Goal: Information Seeking & Learning: Learn about a topic

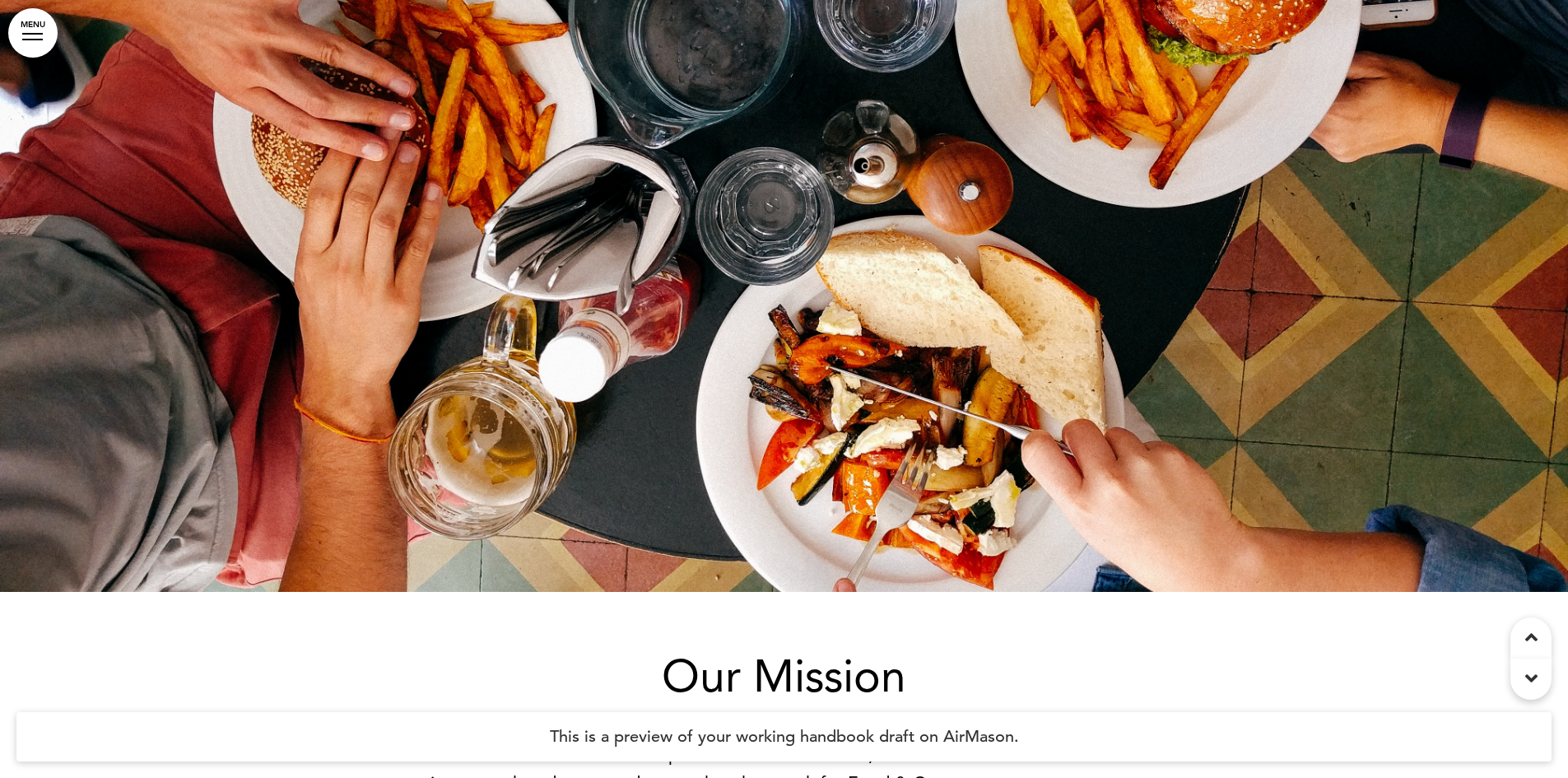
scroll to position [1565, 0]
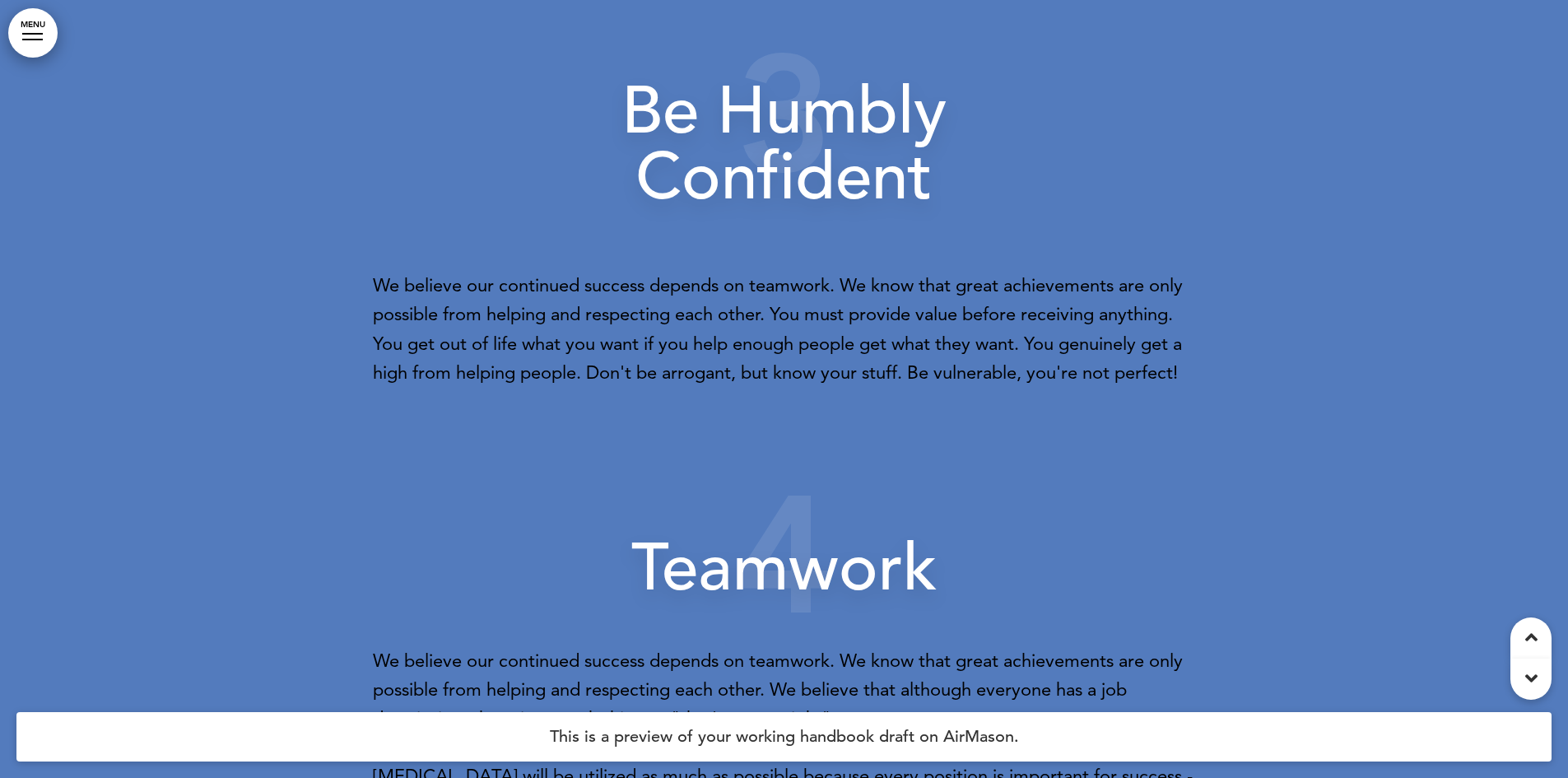
scroll to position [3952, 0]
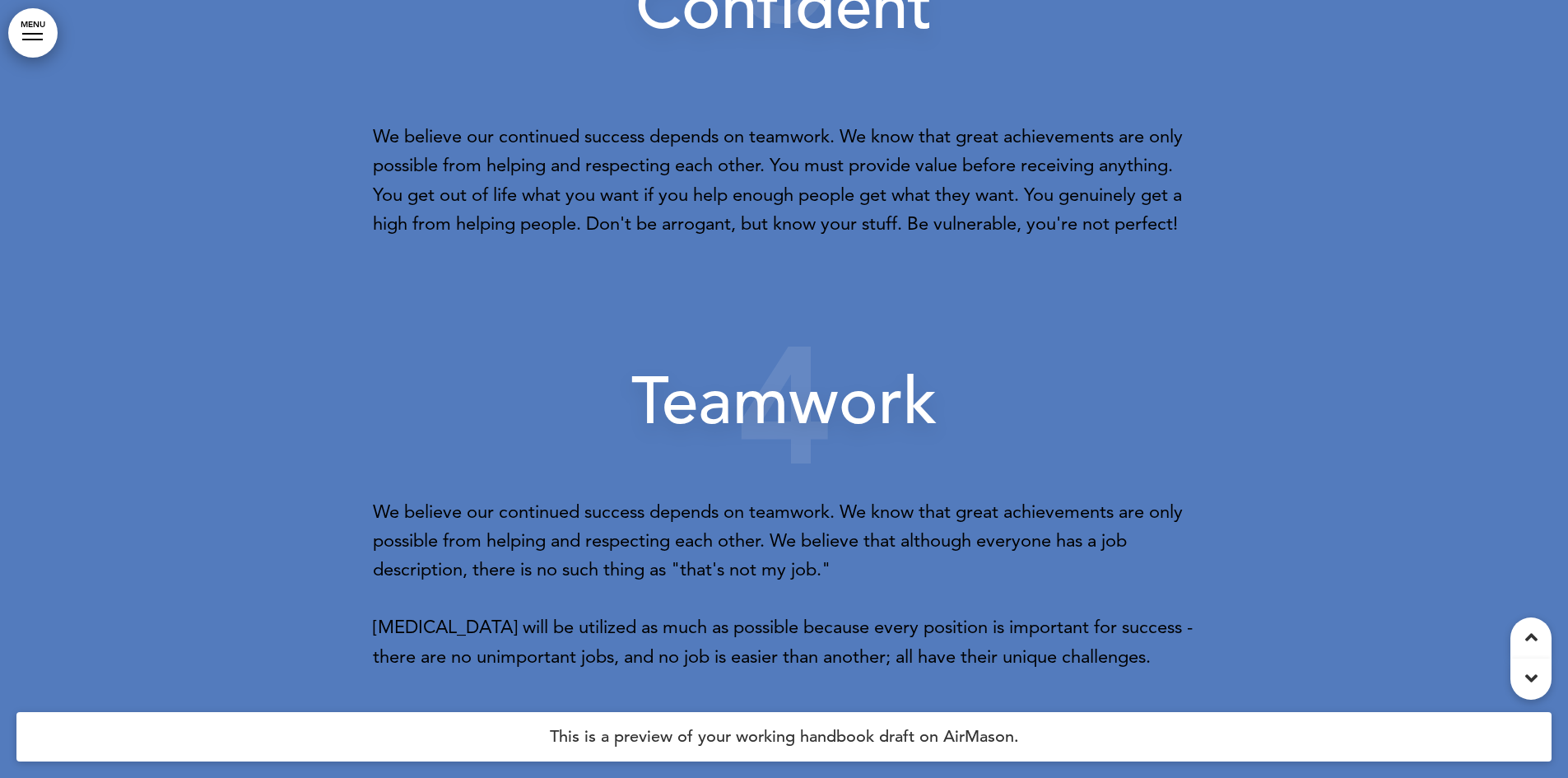
click at [50, 34] on link "MENU" at bounding box center [32, 32] width 50 height 50
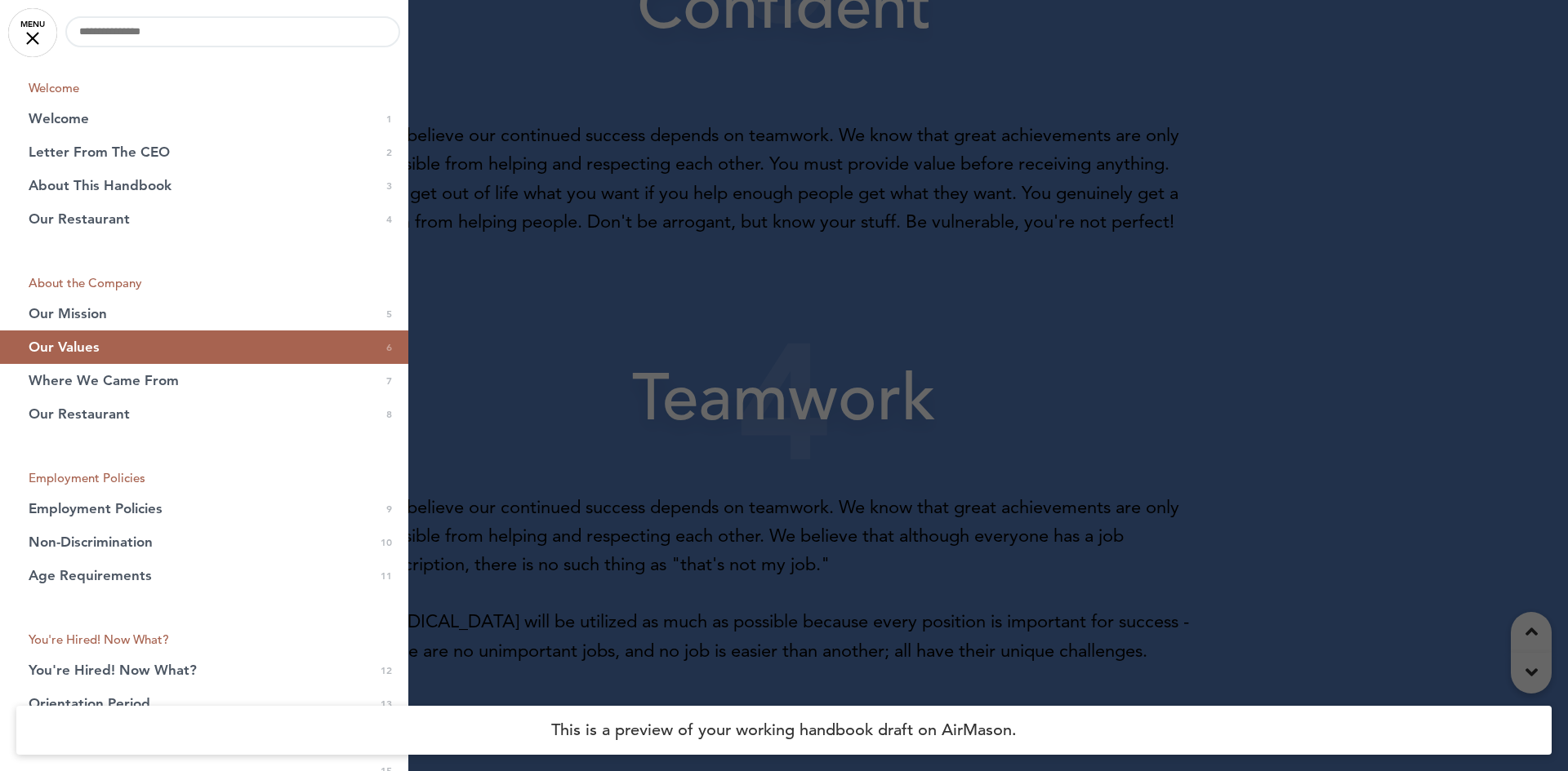
click at [682, 248] on div at bounding box center [784, 385] width 1568 height 771
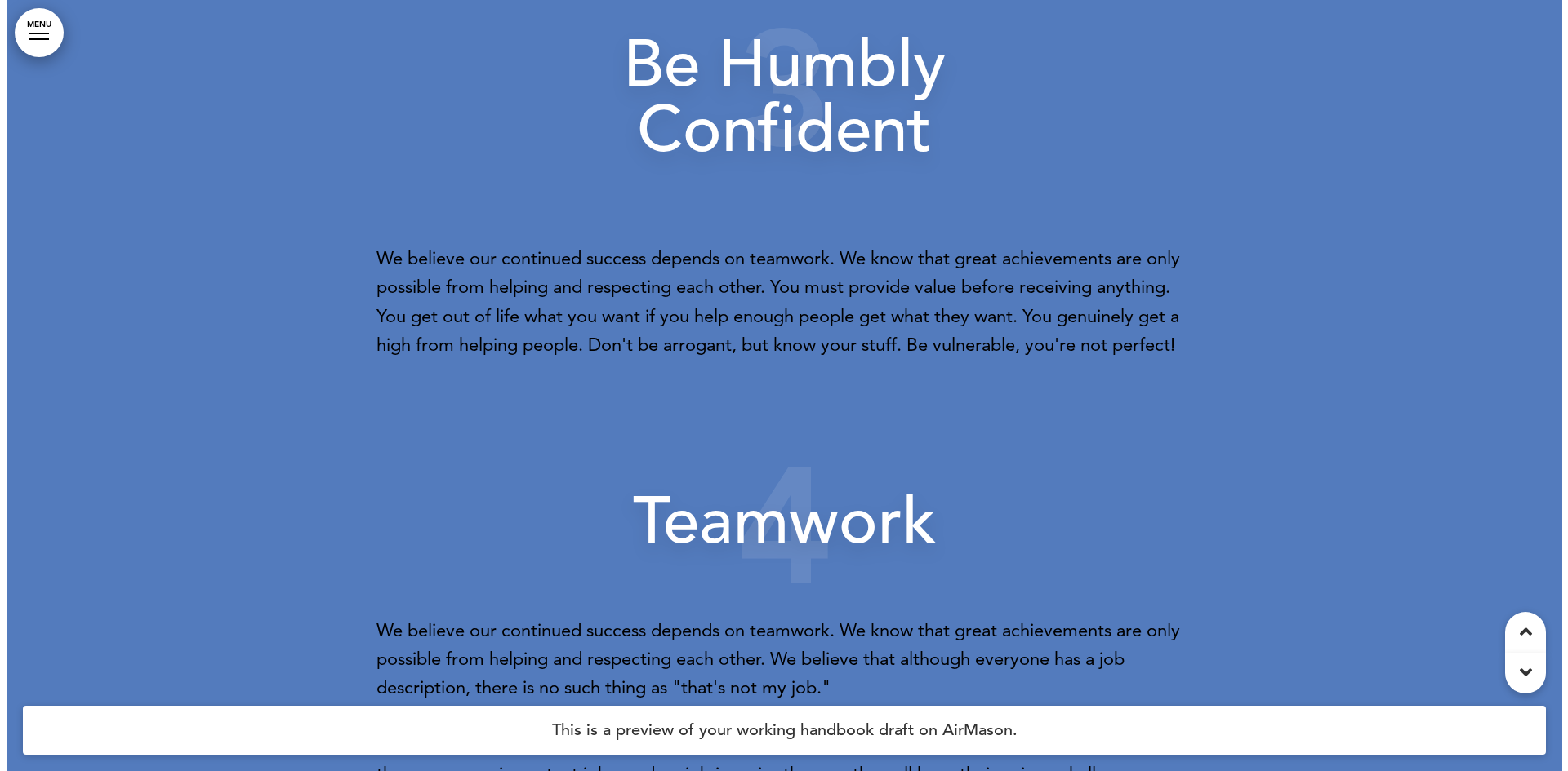
scroll to position [3672, 0]
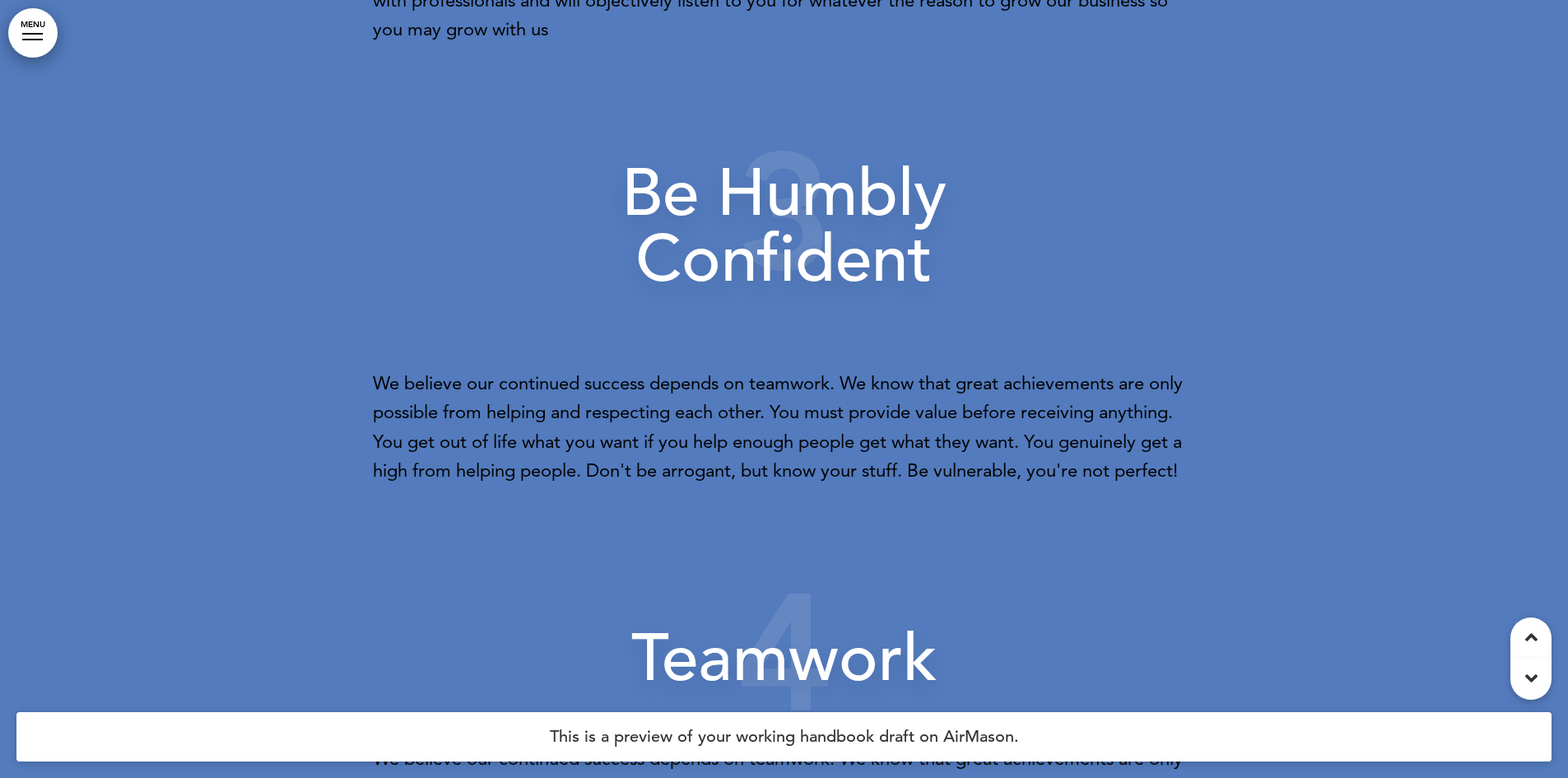
click at [34, 50] on link "MENU" at bounding box center [32, 32] width 50 height 50
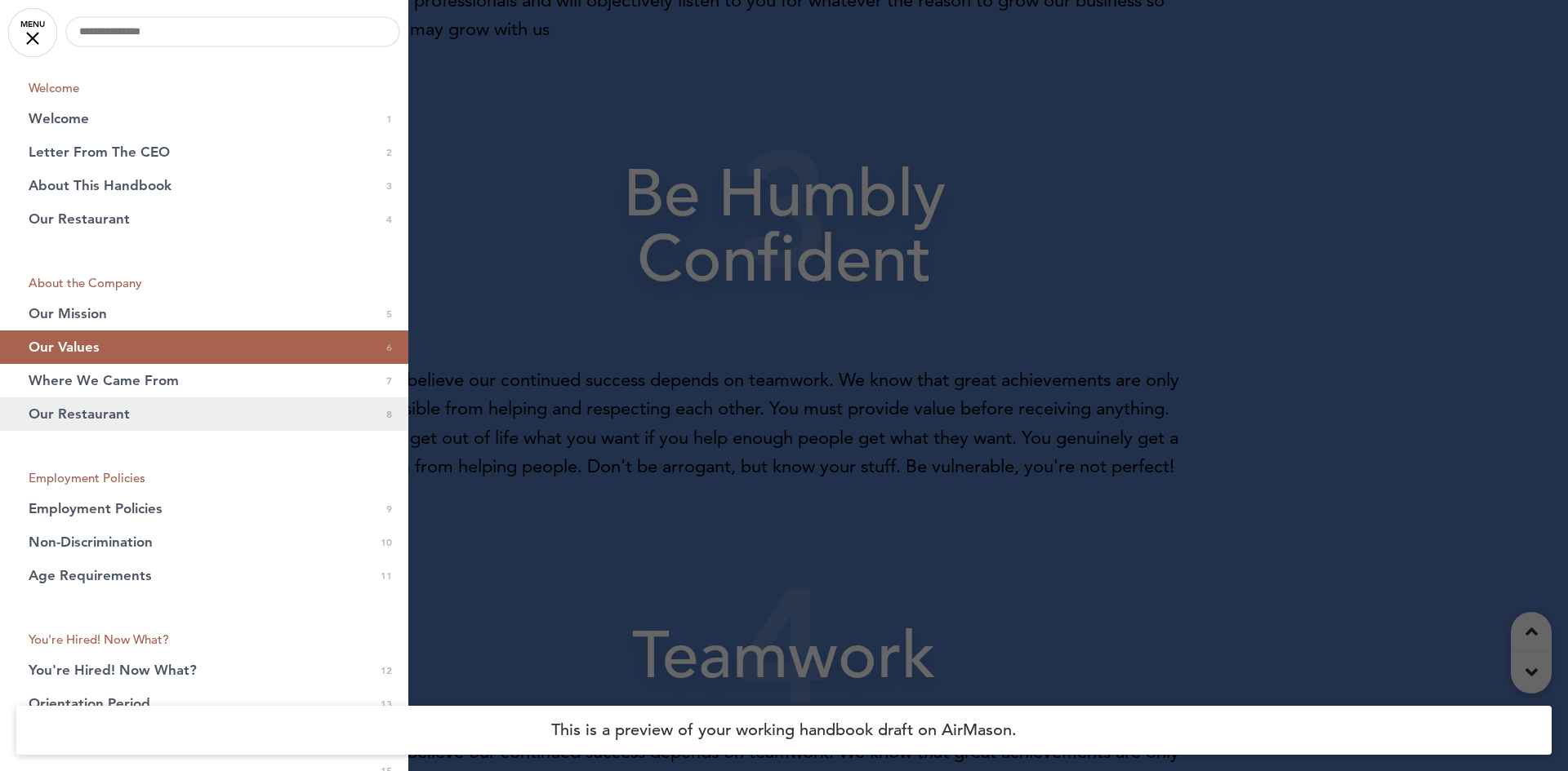
click at [128, 415] on link "Our Restaurant 0 8" at bounding box center [204, 414] width 408 height 34
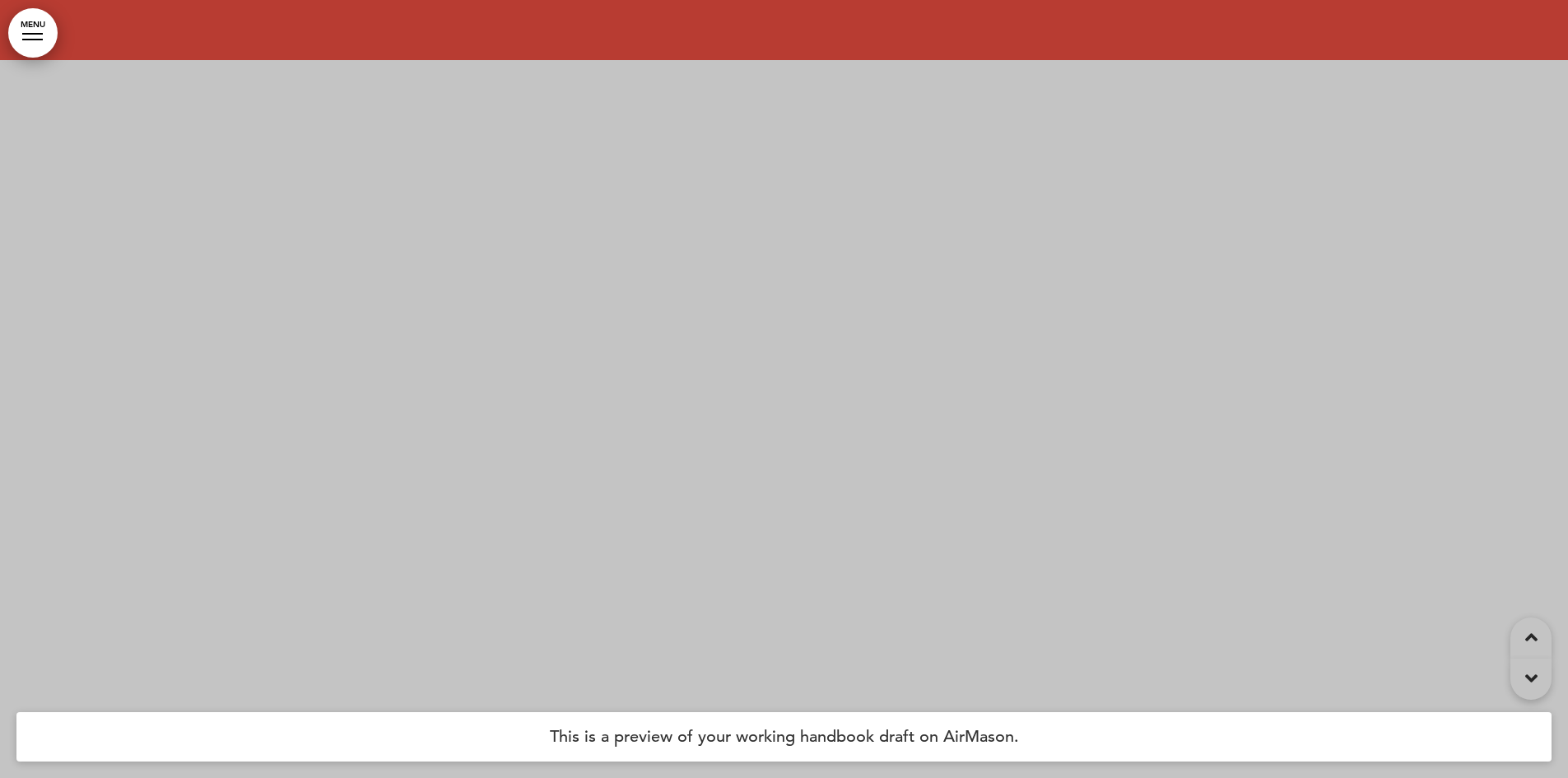
scroll to position [6532, 0]
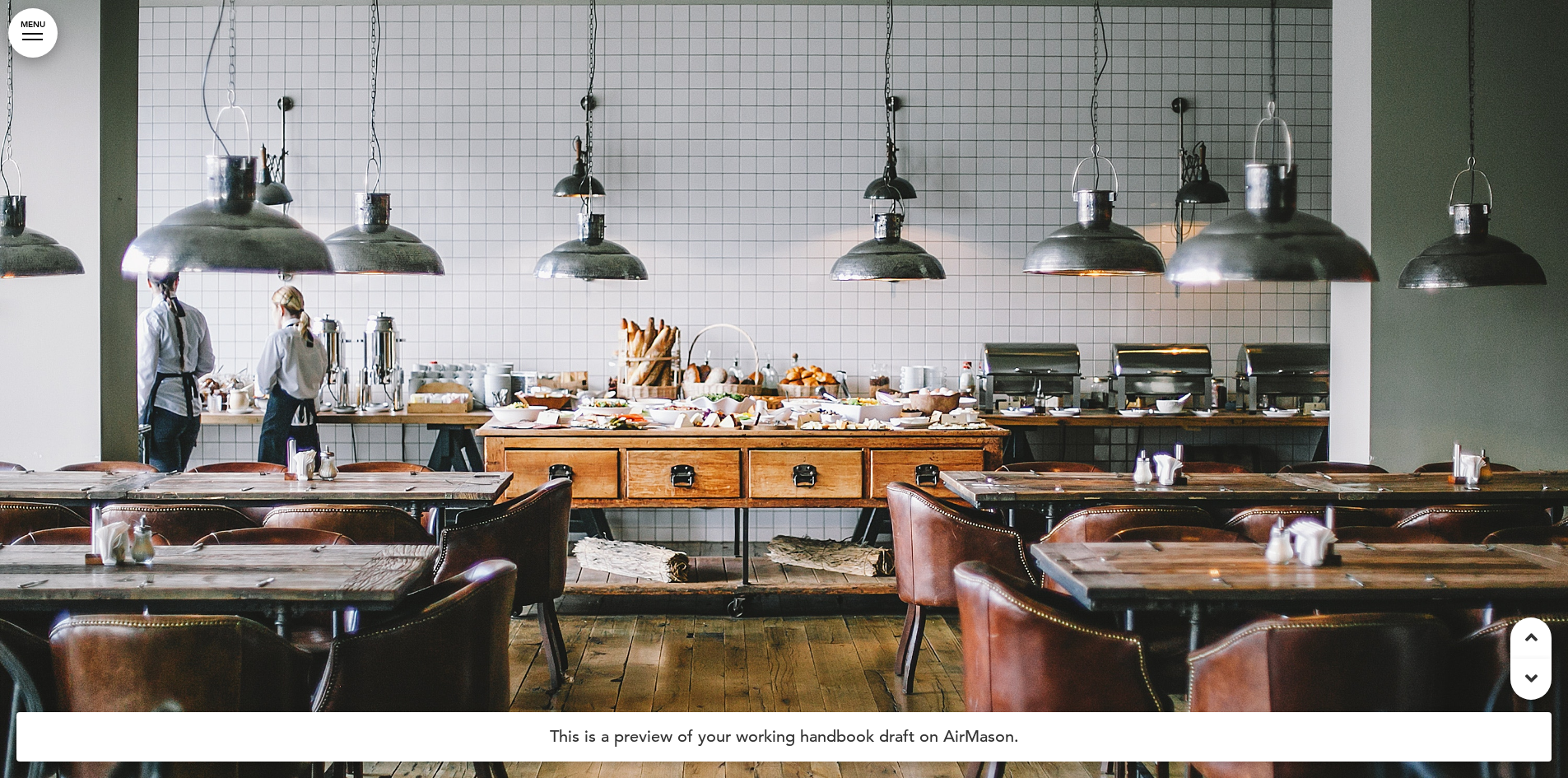
click at [33, 43] on link "MENU" at bounding box center [32, 32] width 50 height 50
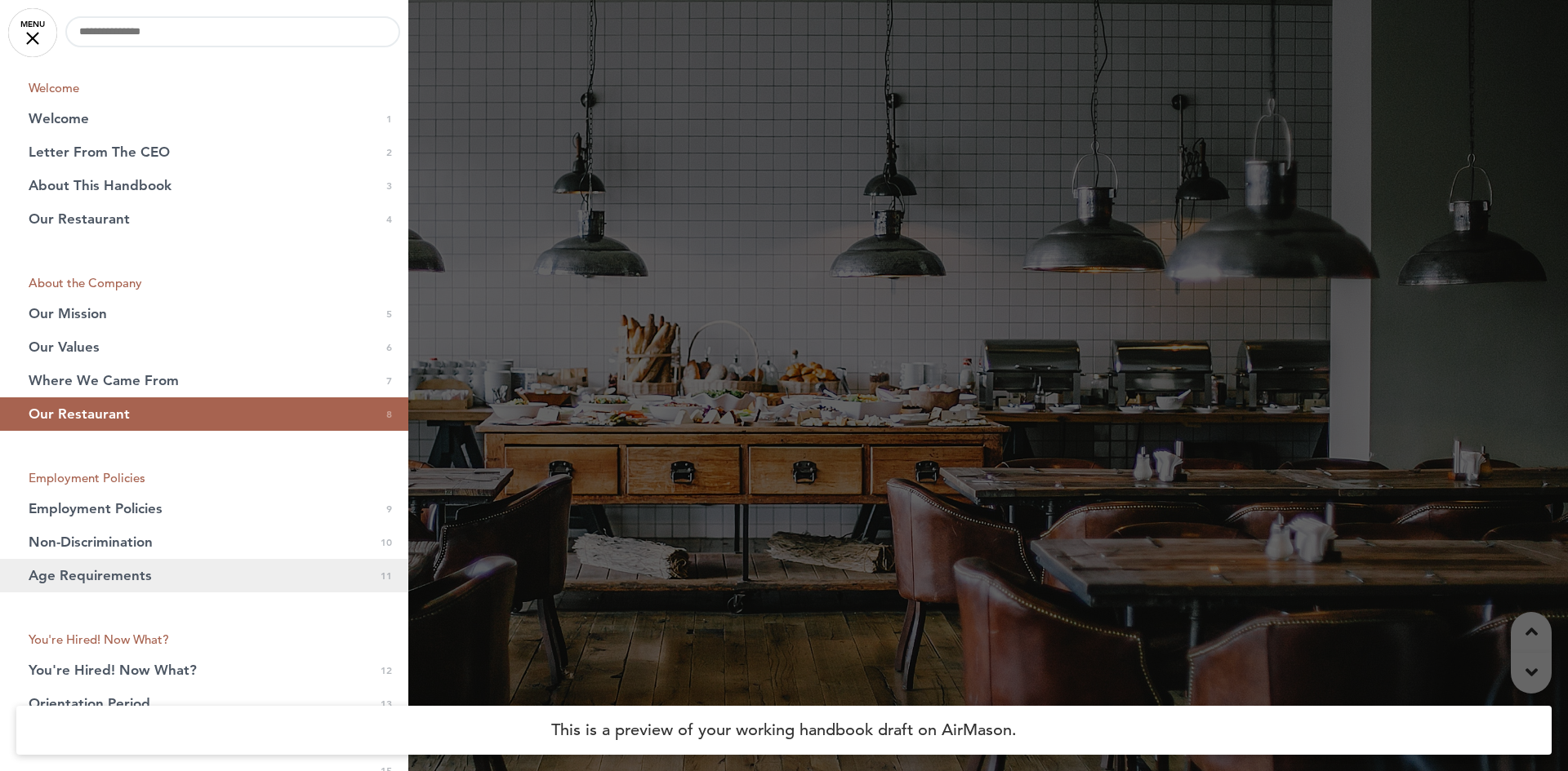
click at [130, 586] on link "Age Requirements 0 11" at bounding box center [204, 576] width 408 height 34
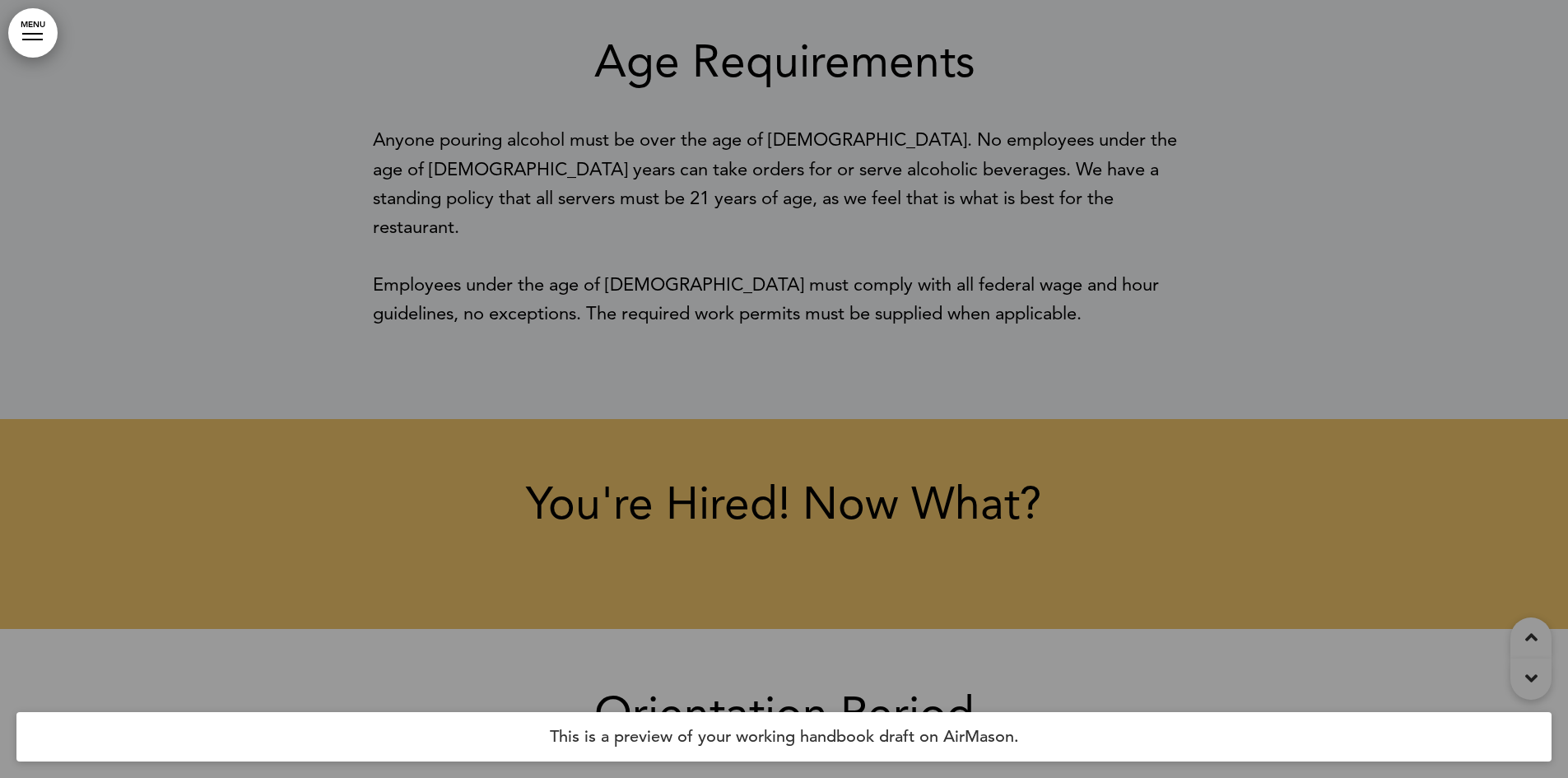
scroll to position [8251, 0]
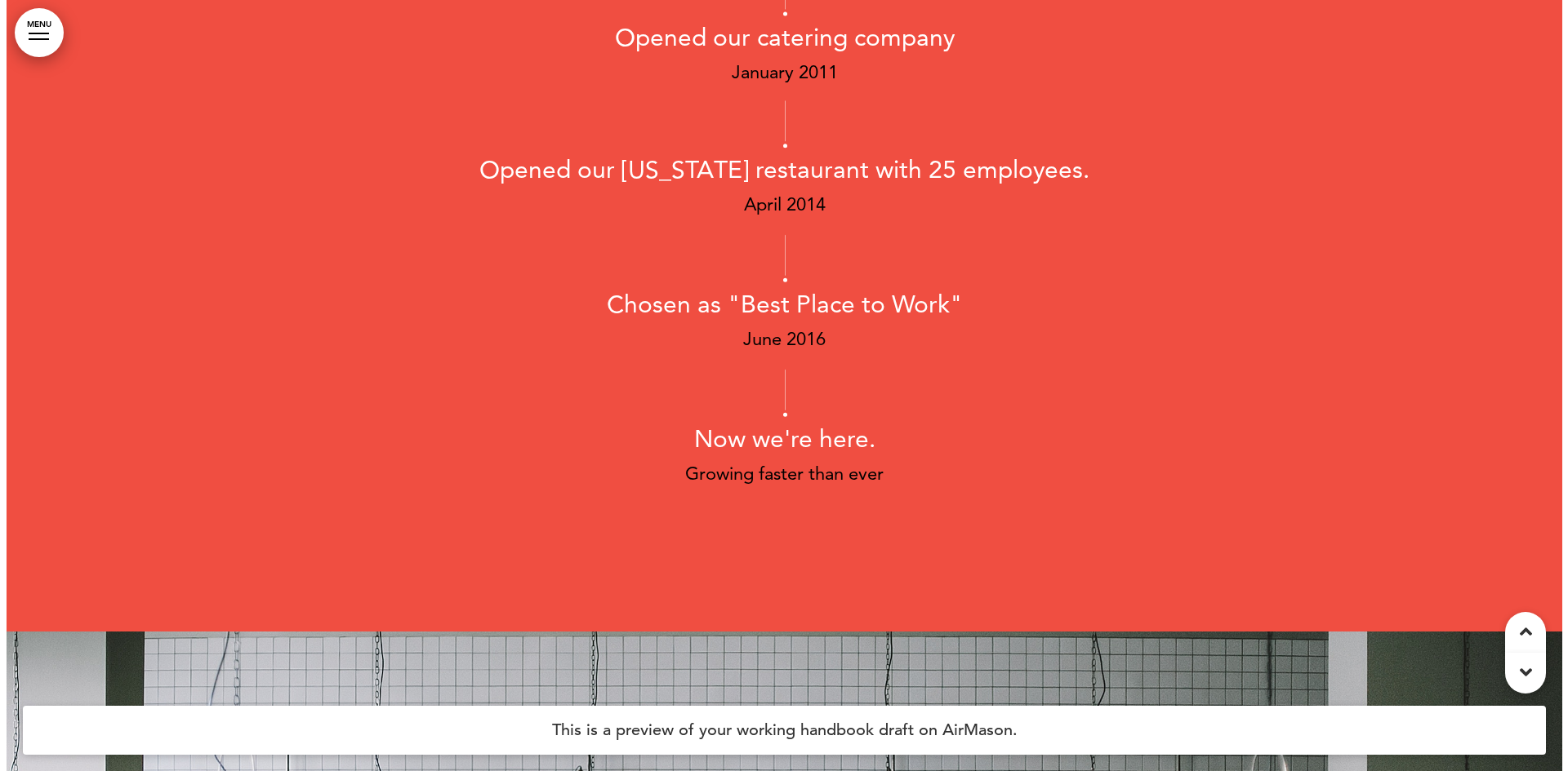
scroll to position [5484, 0]
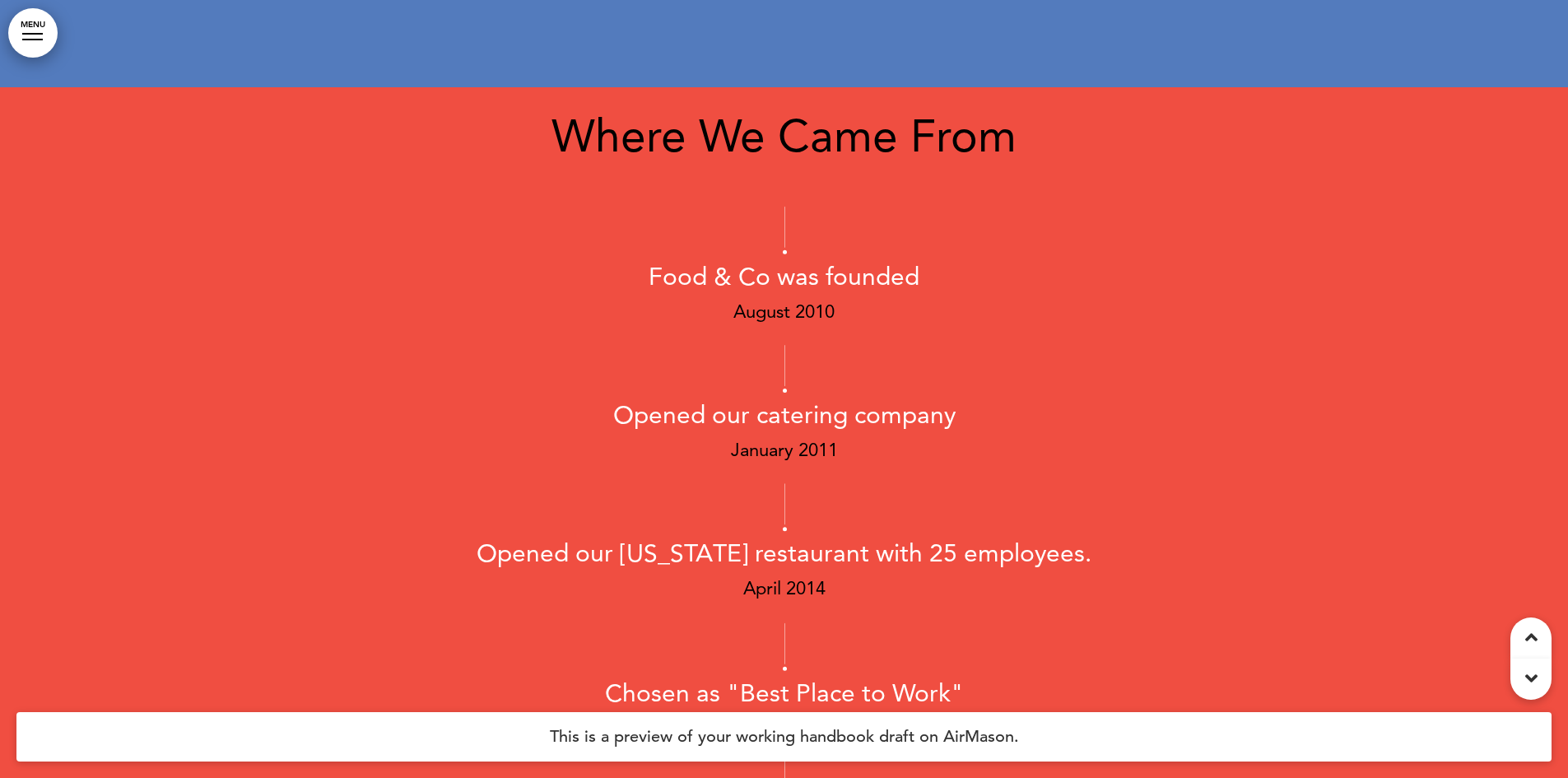
click at [18, 39] on link "MENU" at bounding box center [32, 32] width 50 height 50
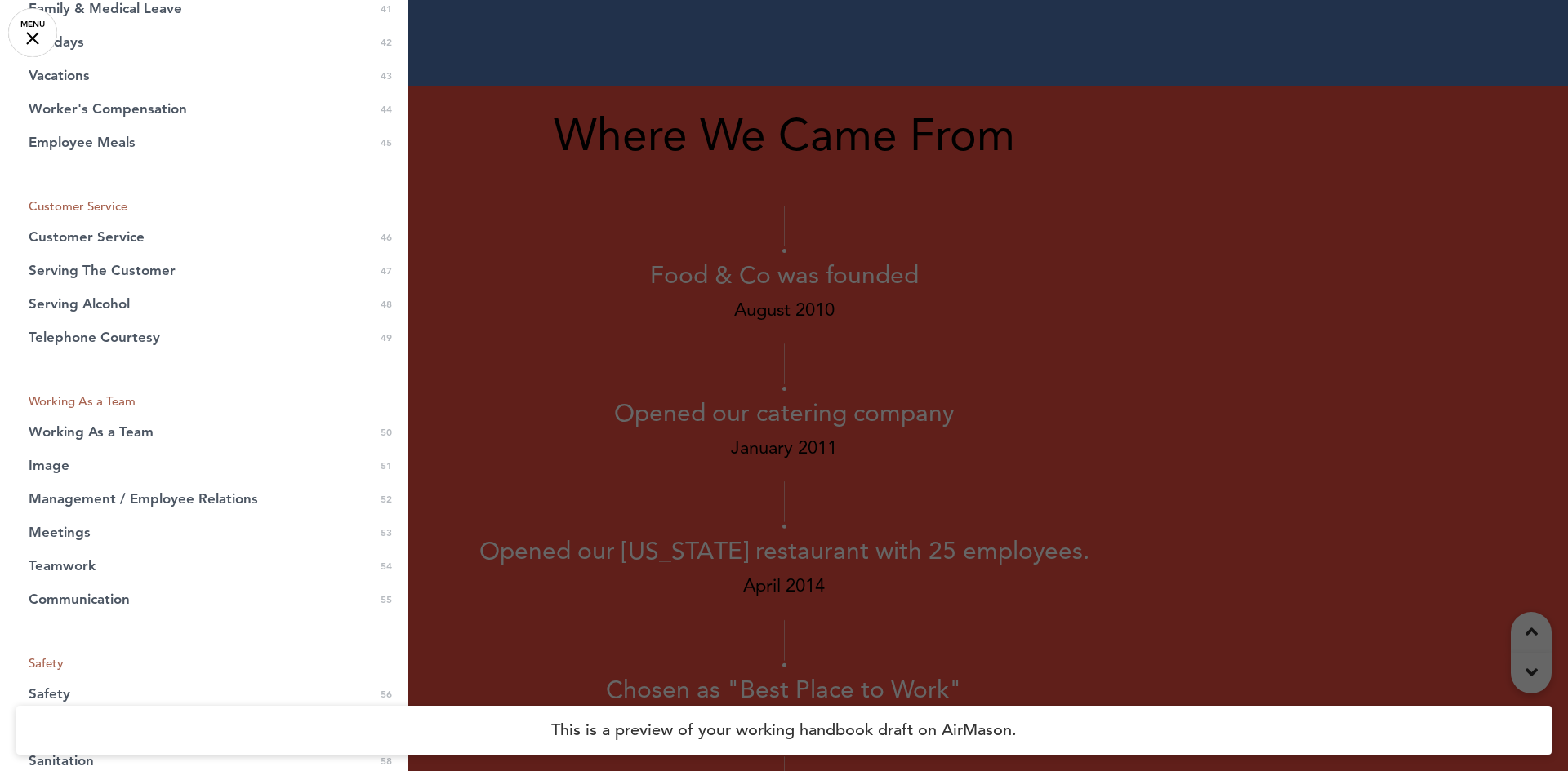
scroll to position [2285, 0]
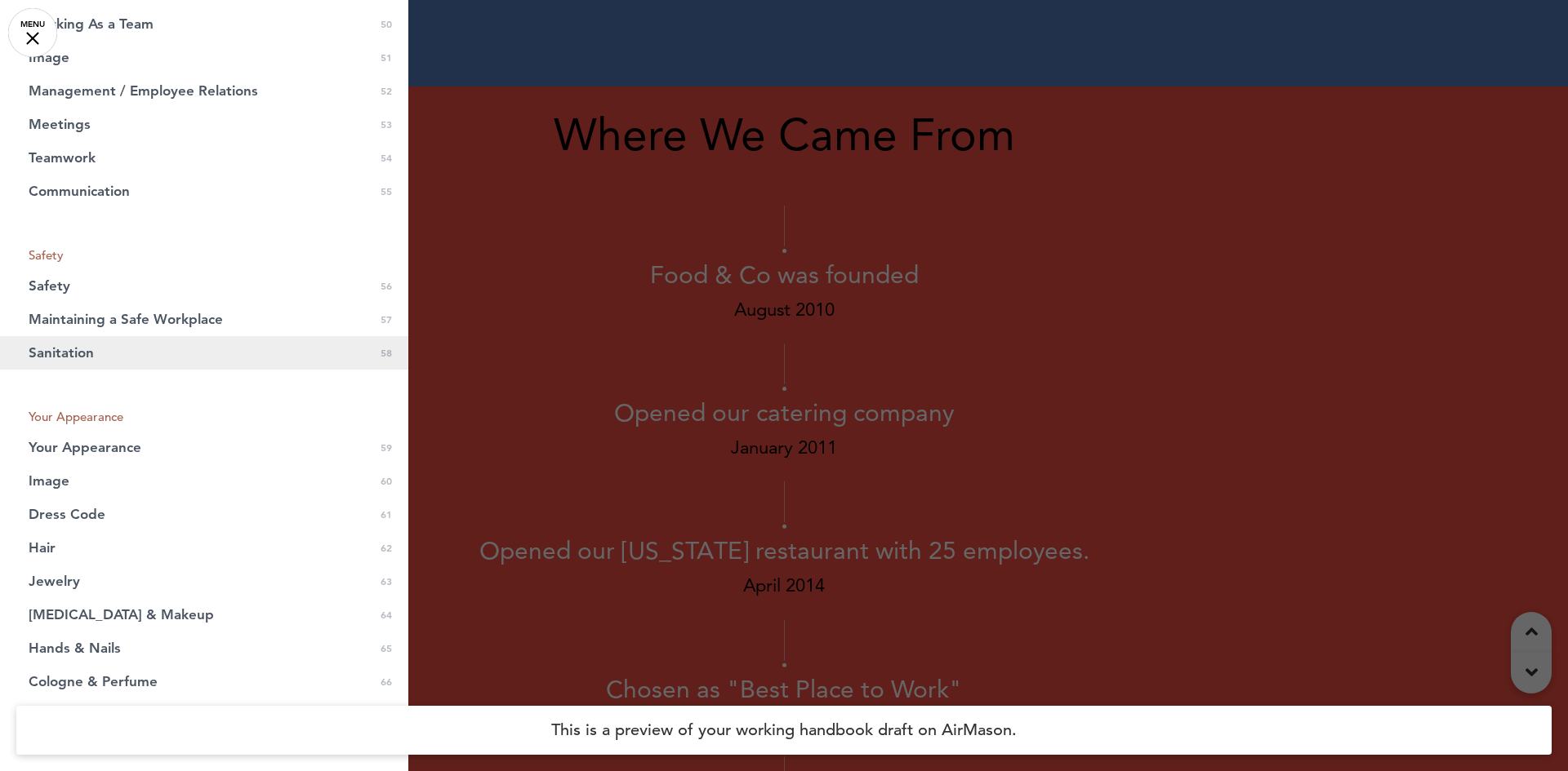
click at [143, 338] on link "Sanitation 0 58" at bounding box center [204, 353] width 408 height 34
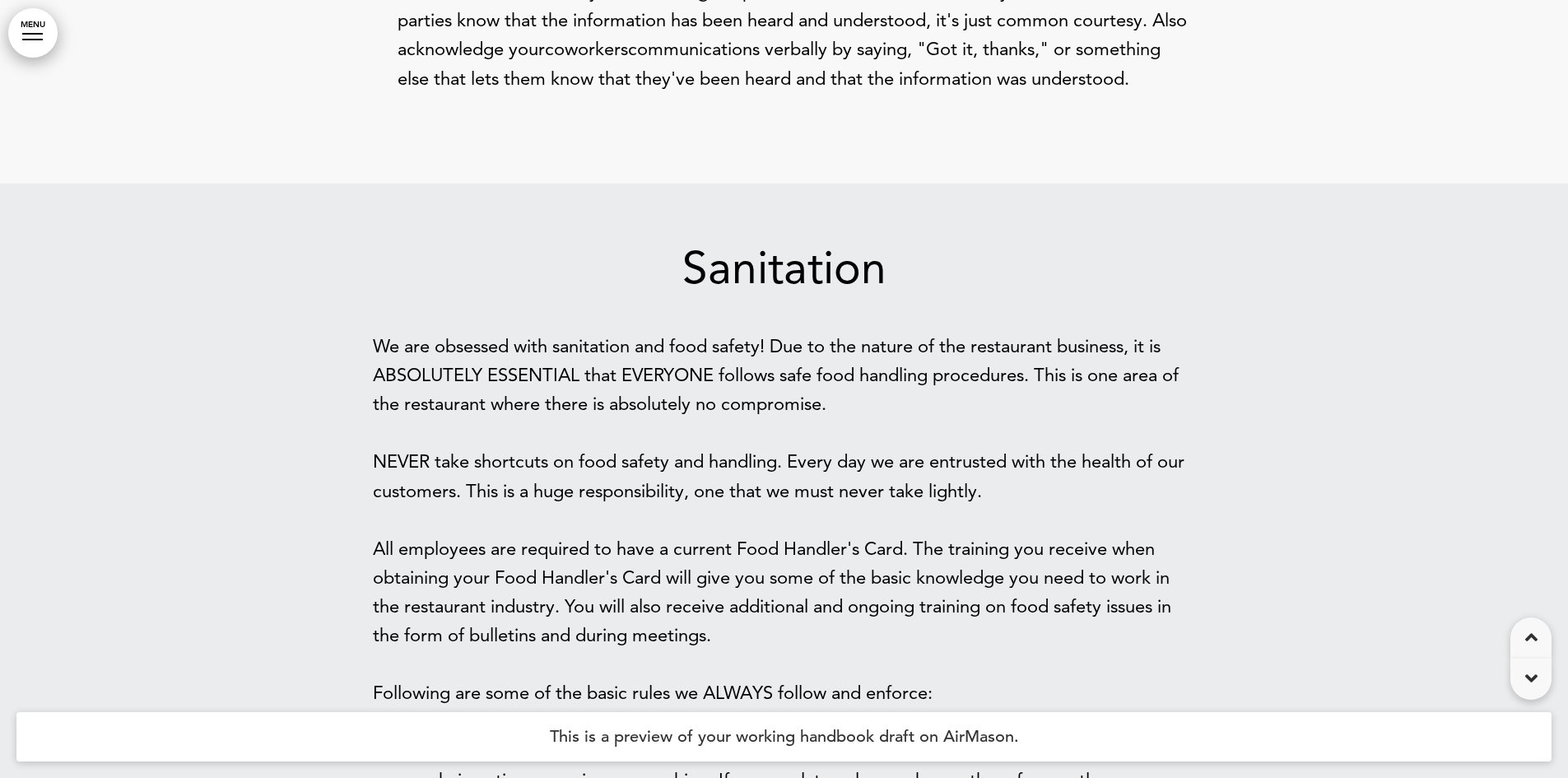
scroll to position [37671, 0]
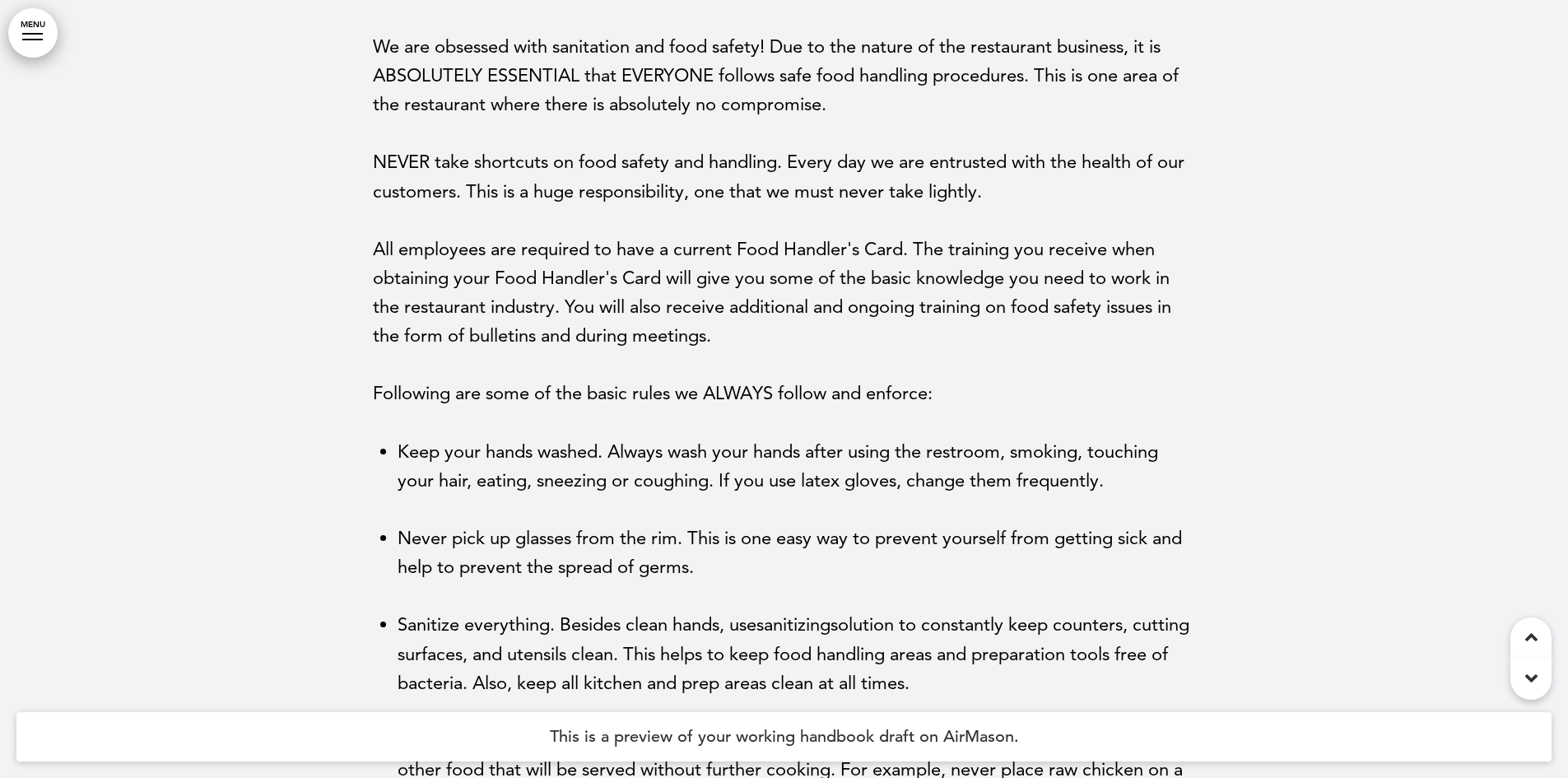
click at [31, 34] on link "MENU" at bounding box center [32, 32] width 50 height 50
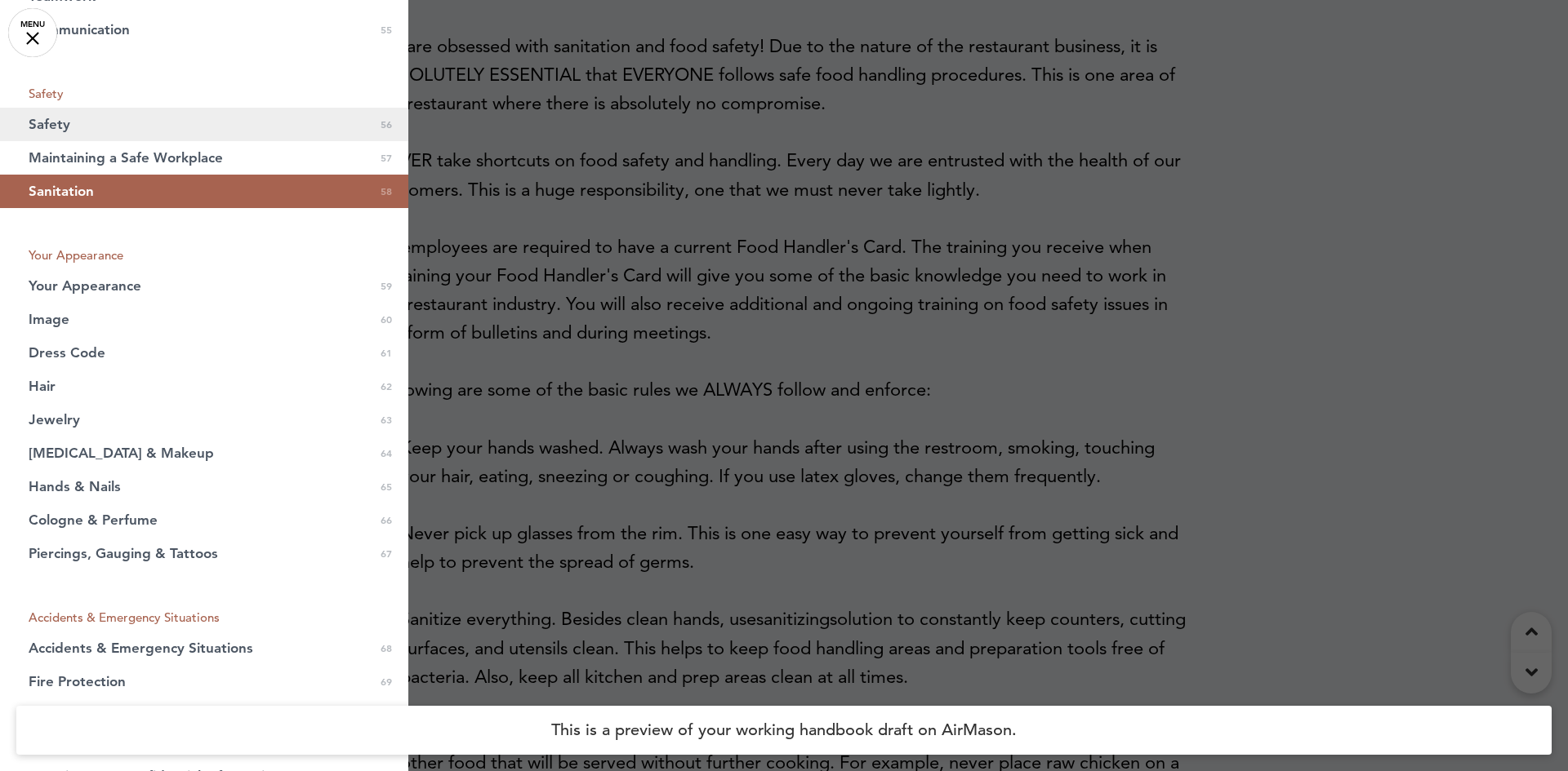
scroll to position [2448, 0]
